Goal: Transaction & Acquisition: Download file/media

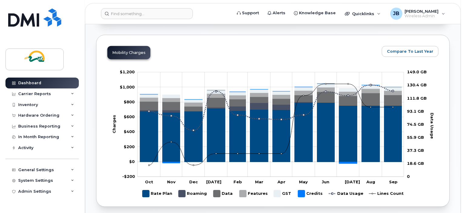
scroll to position [357, 0]
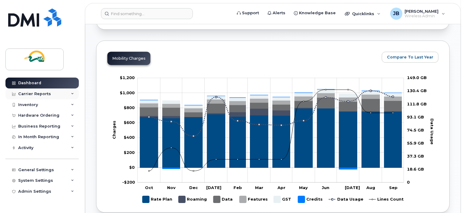
click at [52, 93] on div "Carrier Reports" at bounding box center [41, 94] width 73 height 11
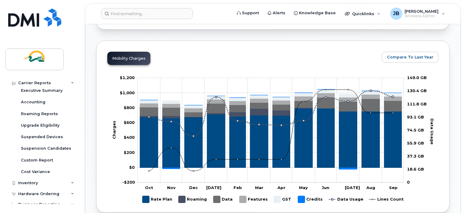
scroll to position [81, 0]
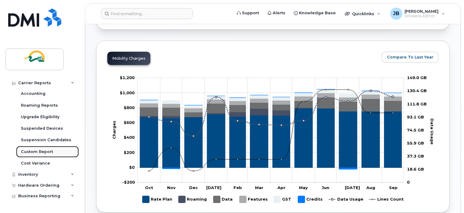
click at [41, 153] on div "Custom Report" at bounding box center [37, 151] width 32 height 5
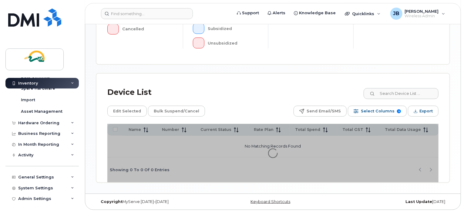
scroll to position [50, 0]
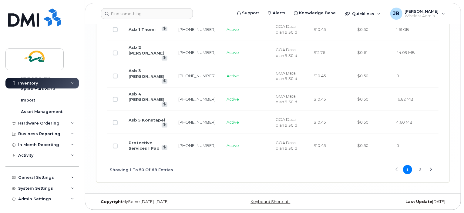
scroll to position [1455, 0]
click at [421, 174] on button "2" at bounding box center [420, 169] width 9 height 9
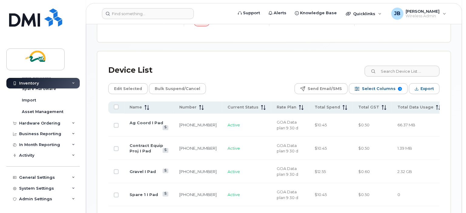
scroll to position [308, 0]
drag, startPoint x: 423, startPoint y: 89, endPoint x: 435, endPoint y: 87, distance: 12.6
click at [435, 87] on button "Export" at bounding box center [423, 88] width 31 height 11
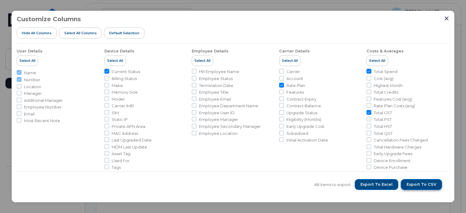
click at [415, 184] on span "Export to CSV" at bounding box center [421, 184] width 30 height 5
click at [420, 184] on span "Export to CSV" at bounding box center [421, 184] width 30 height 5
click at [414, 183] on span "Export to CSV" at bounding box center [421, 184] width 30 height 5
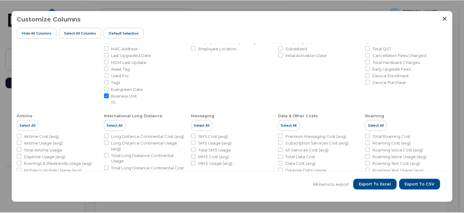
scroll to position [101, 0]
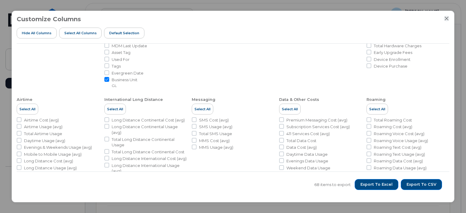
click at [446, 18] on icon "Close" at bounding box center [446, 19] width 4 height 4
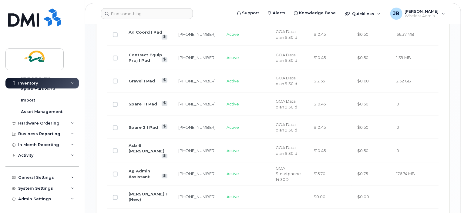
scroll to position [385, 0]
